Goal: Task Accomplishment & Management: Complete application form

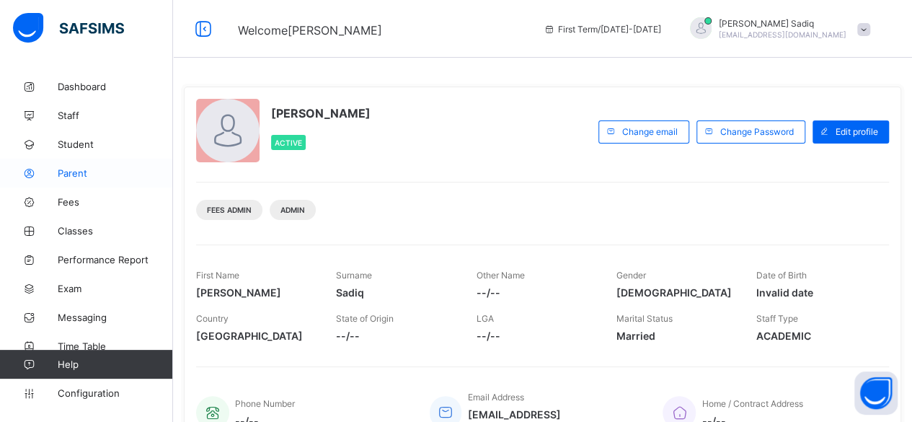
click at [74, 173] on span "Parent" at bounding box center [115, 173] width 115 height 12
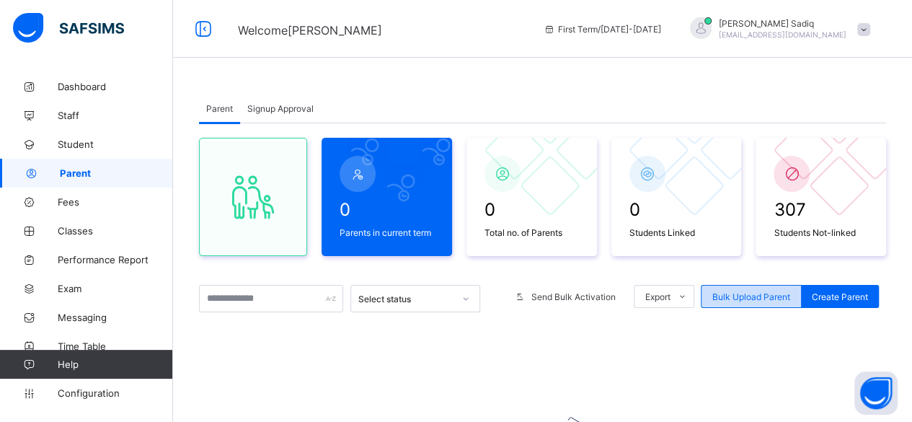
click at [768, 298] on span "Bulk Upload Parent" at bounding box center [751, 296] width 78 height 11
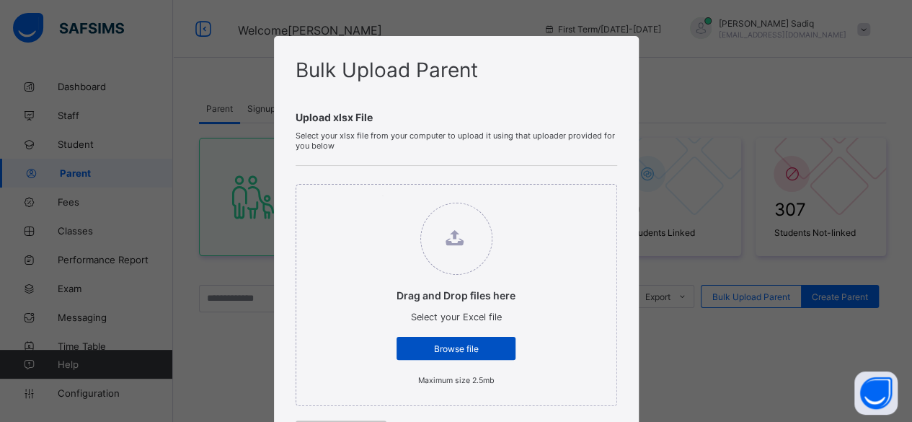
click at [485, 340] on div "Browse file" at bounding box center [455, 348] width 119 height 23
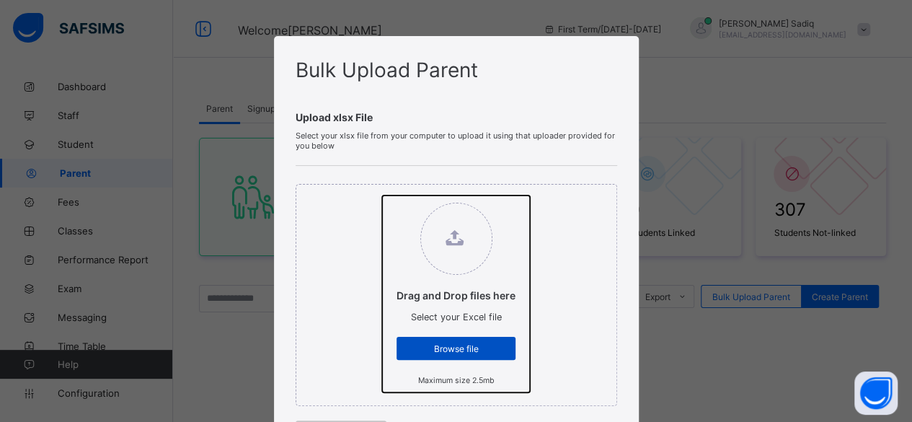
click at [382, 195] on input "Drag and Drop files here Select your Excel file Browse file Maximum size 2.5mb" at bounding box center [382, 195] width 0 height 0
type input "**********"
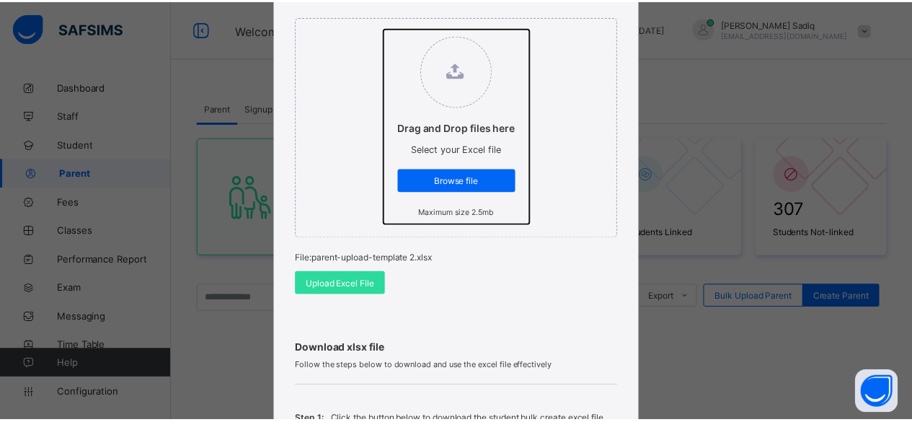
scroll to position [207, 0]
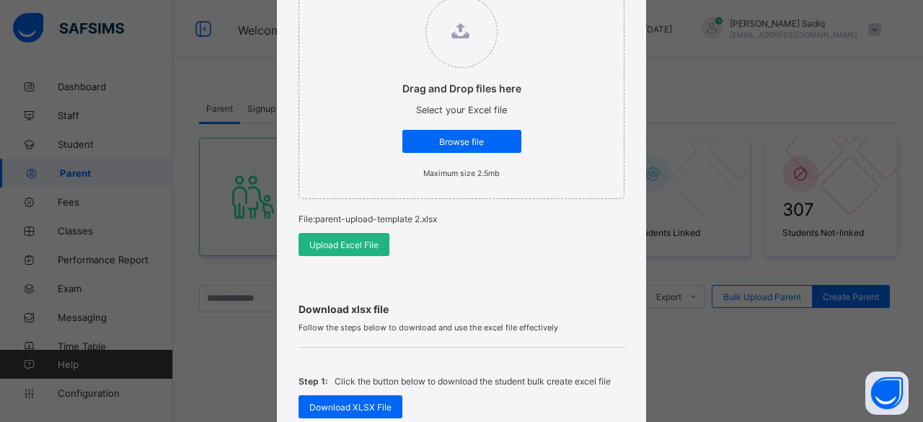
click at [345, 243] on span "Upload Excel File" at bounding box center [343, 244] width 69 height 11
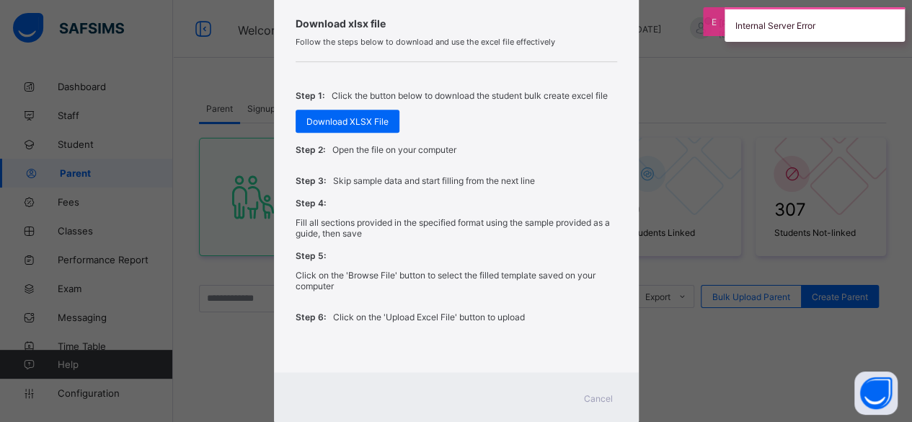
scroll to position [520, 0]
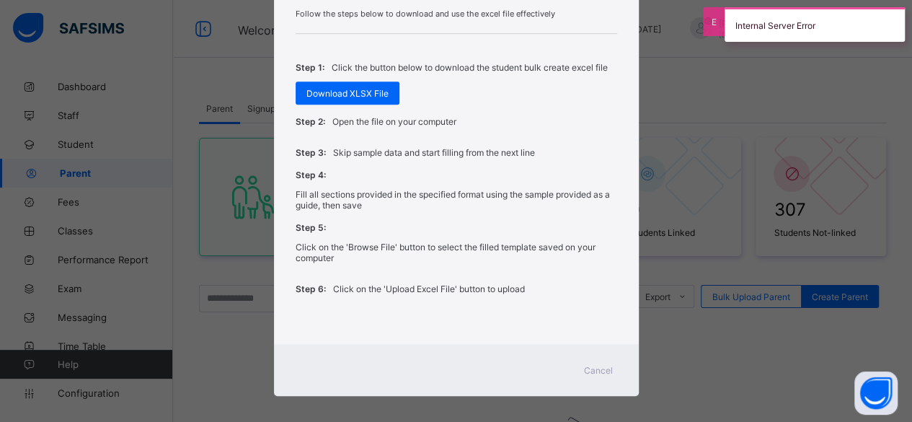
click at [603, 365] on span "Cancel" at bounding box center [598, 370] width 29 height 11
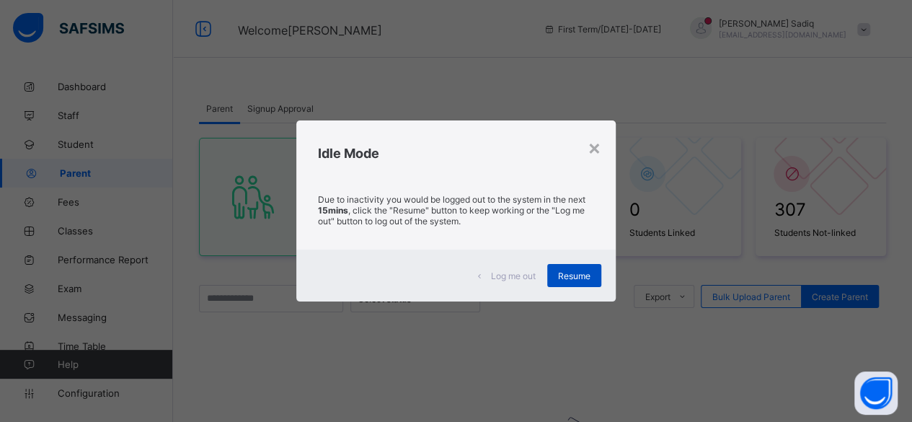
click at [580, 265] on div "Resume" at bounding box center [574, 275] width 54 height 23
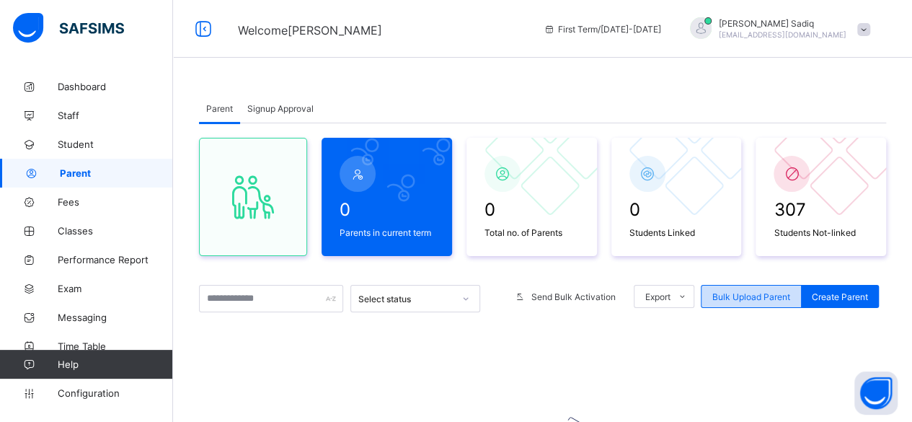
click at [773, 290] on div "Bulk Upload Parent" at bounding box center [751, 296] width 101 height 23
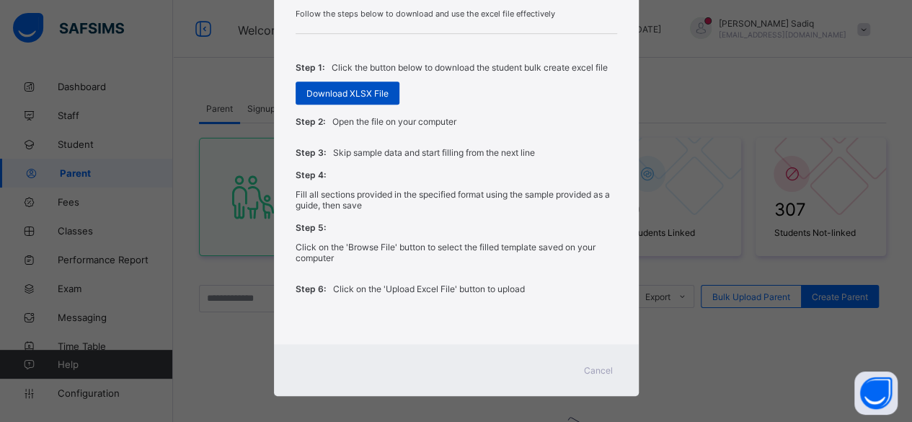
click at [346, 81] on div "Download XLSX File" at bounding box center [348, 92] width 104 height 23
click at [345, 90] on span "Download XLSX File" at bounding box center [347, 93] width 82 height 11
click at [890, 179] on div "Bulk Upload Parent Upload xlsx File Select your xlsx file from your computer to…" at bounding box center [456, 211] width 912 height 422
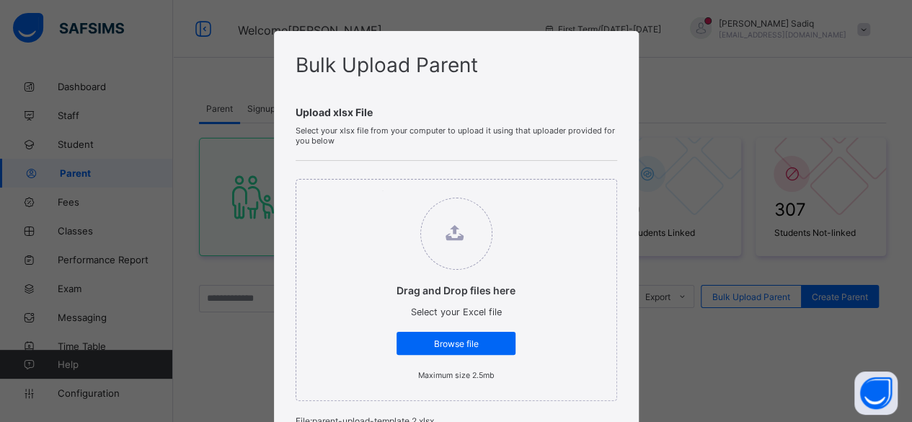
scroll to position [0, 0]
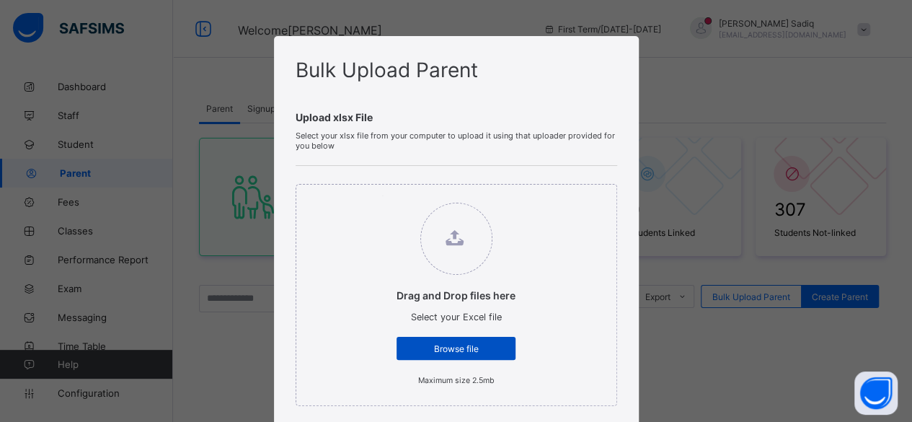
click at [461, 339] on div "Browse file" at bounding box center [455, 348] width 119 height 23
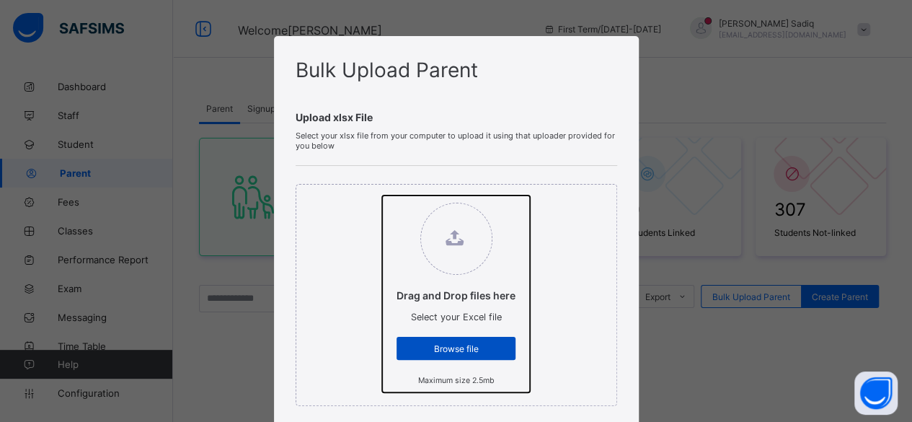
click at [382, 195] on input "Drag and Drop files here Select your Excel file Browse file Maximum size 2.5mb" at bounding box center [382, 195] width 0 height 0
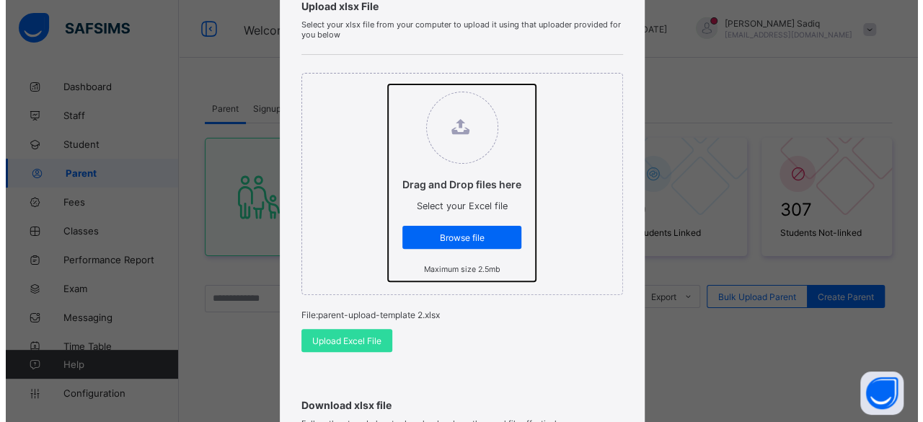
scroll to position [114, 0]
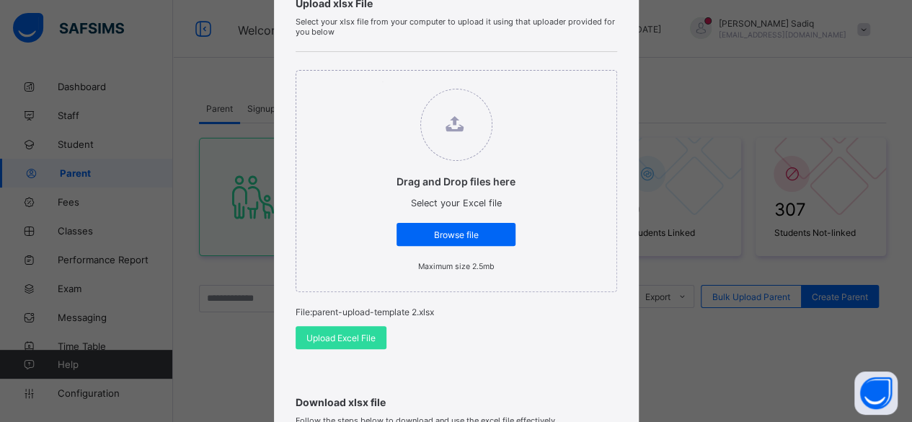
click at [529, 14] on div "Upload xlsx File Select your xlsx file from your computer to upload it using th…" at bounding box center [456, 167] width 321 height 399
click at [432, 230] on span "Browse file" at bounding box center [455, 234] width 97 height 11
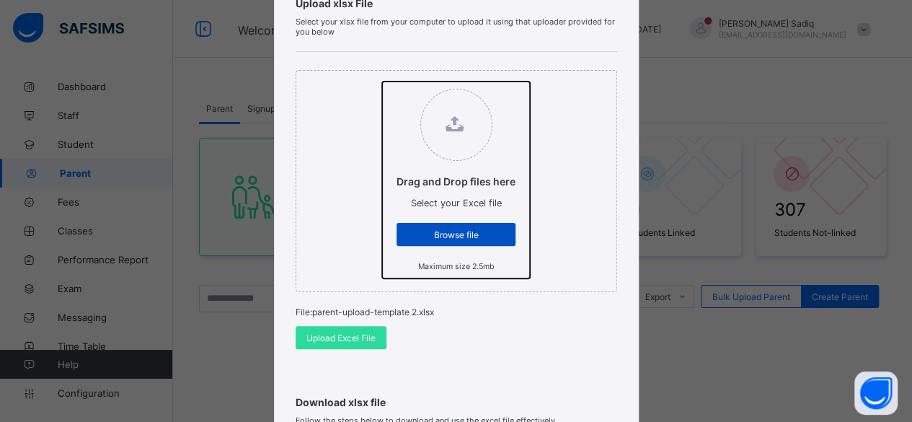
click at [382, 81] on input "Drag and Drop files here Select your Excel file Browse file Maximum size 2.5mb" at bounding box center [382, 81] width 0 height 0
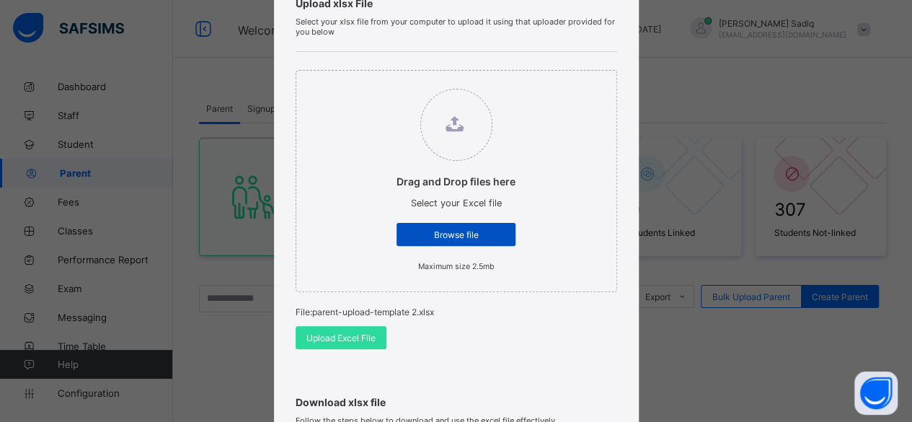
click at [428, 227] on div "Browse file" at bounding box center [455, 234] width 119 height 23
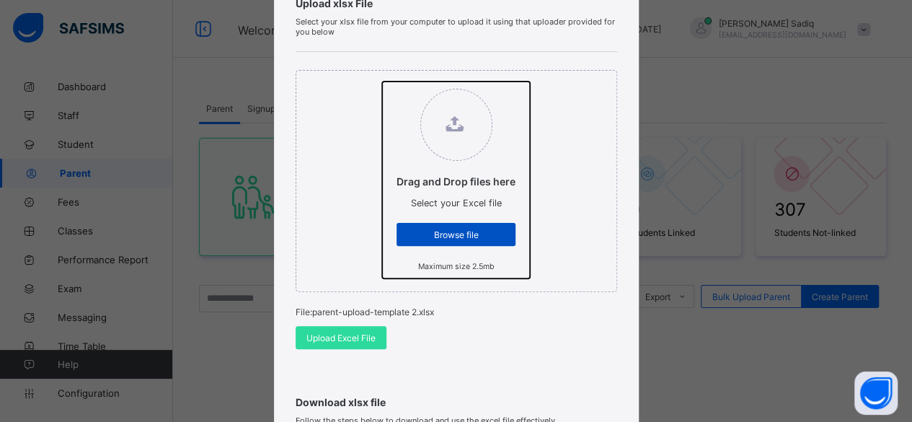
click at [382, 81] on input "Drag and Drop files here Select your Excel file Browse file Maximum size 2.5mb" at bounding box center [382, 81] width 0 height 0
type input "**********"
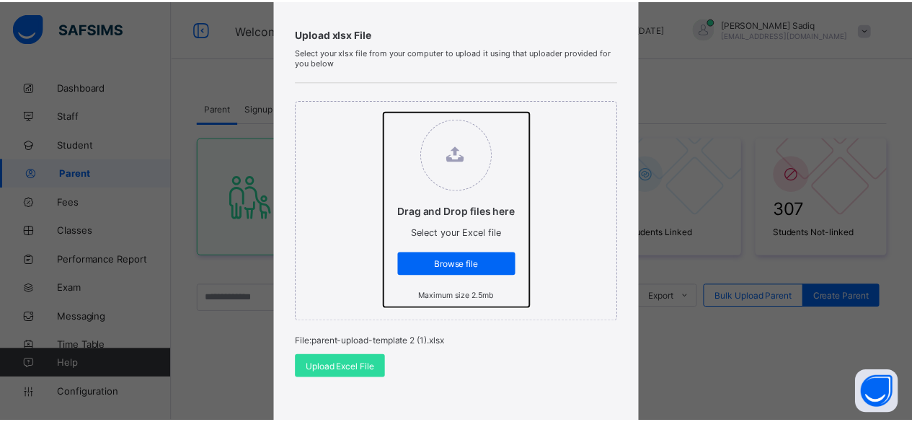
scroll to position [33, 0]
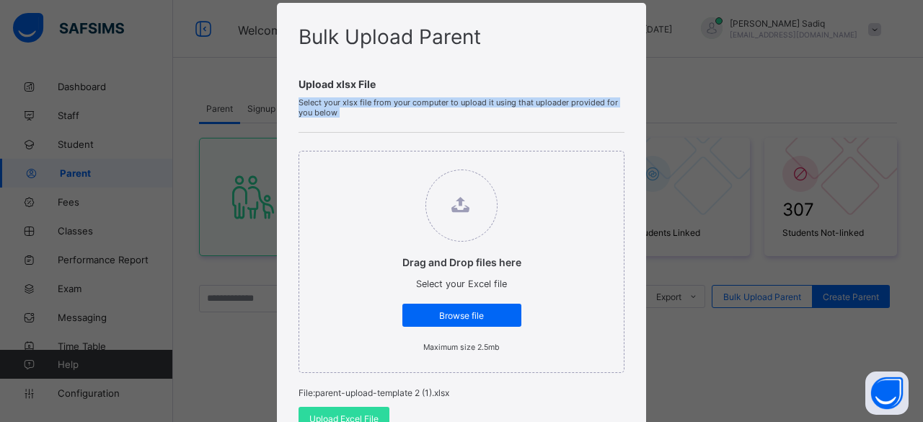
drag, startPoint x: 909, startPoint y: 67, endPoint x: 903, endPoint y: 127, distance: 60.1
click at [903, 127] on div "Bulk Upload Parent Upload xlsx File Select your xlsx file from your computer to…" at bounding box center [461, 211] width 923 height 422
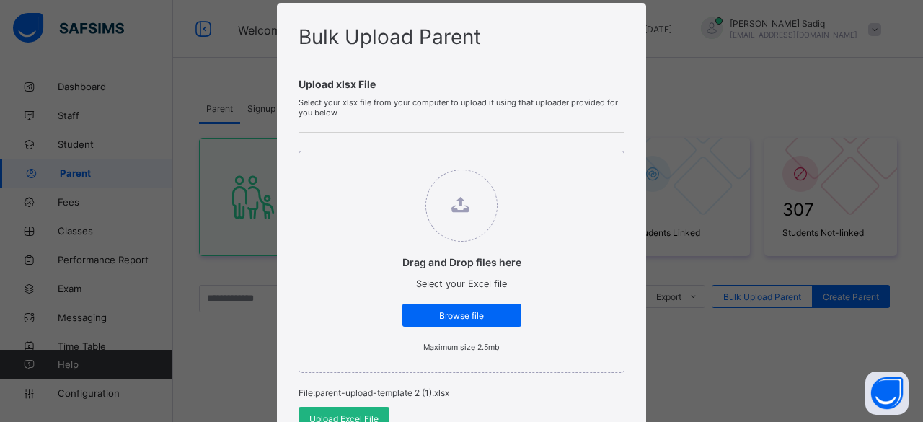
click at [363, 414] on span "Upload Excel File" at bounding box center [343, 418] width 69 height 11
